Goal: Information Seeking & Learning: Find specific fact

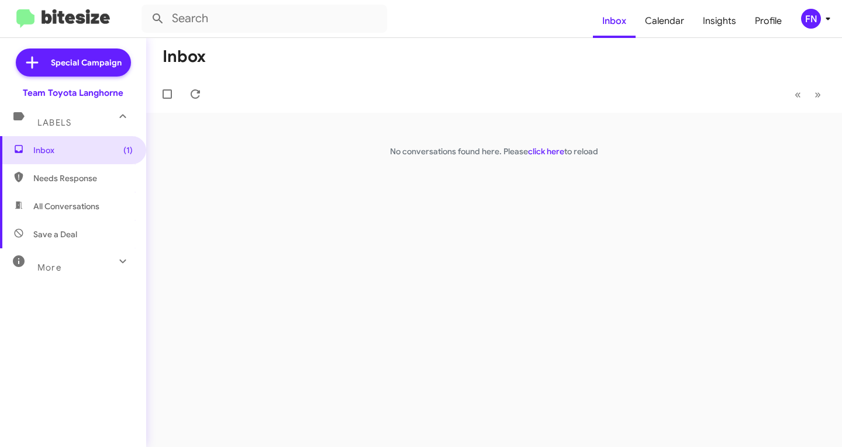
click at [48, 199] on span "All Conversations" at bounding box center [73, 206] width 146 height 28
type input "in:all-conversations"
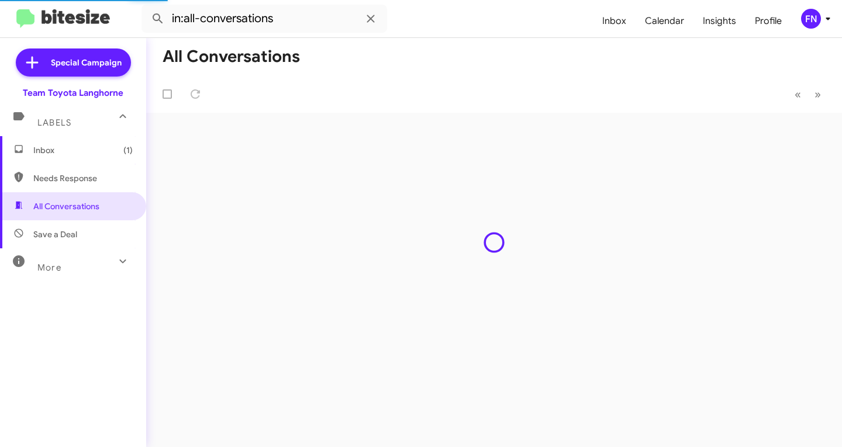
click at [806, 19] on div "FN" at bounding box center [811, 19] width 20 height 20
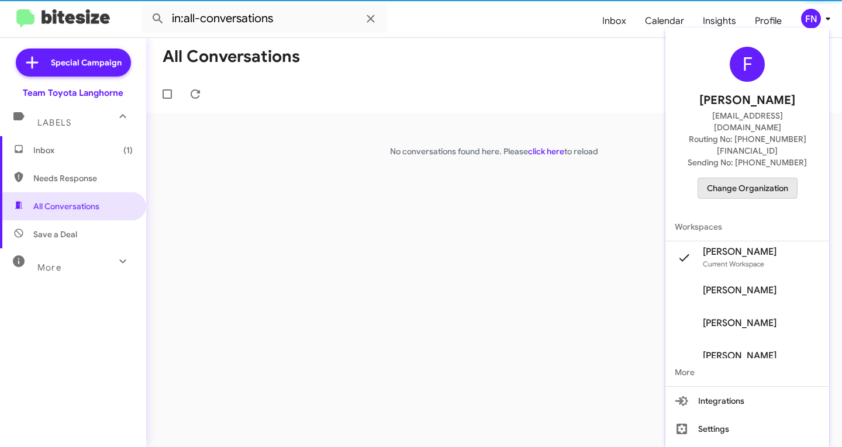
click at [743, 178] on span "Change Organization" at bounding box center [747, 188] width 81 height 20
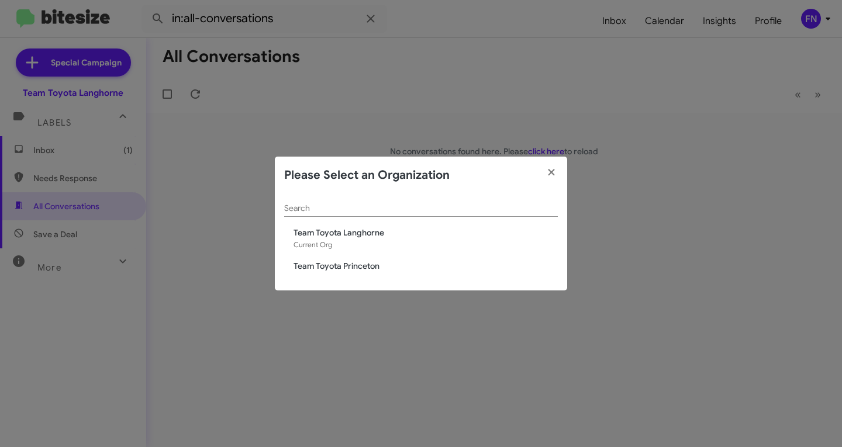
click at [414, 264] on span "Team Toyota Princeton" at bounding box center [425, 266] width 264 height 12
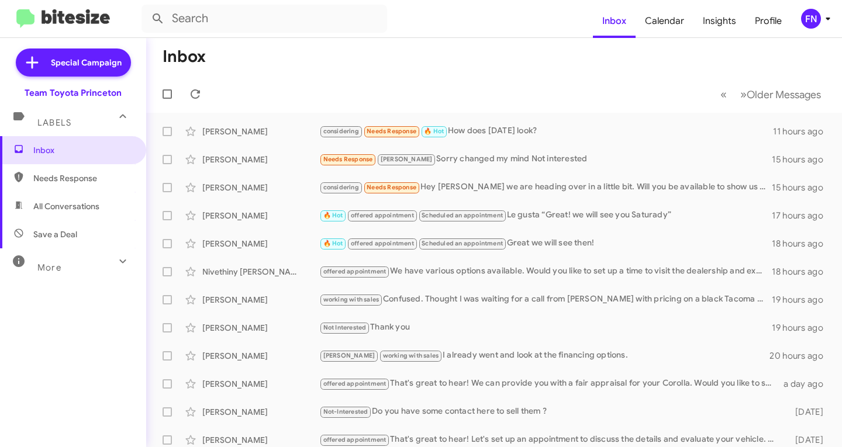
click at [817, 24] on div "FN" at bounding box center [811, 19] width 20 height 20
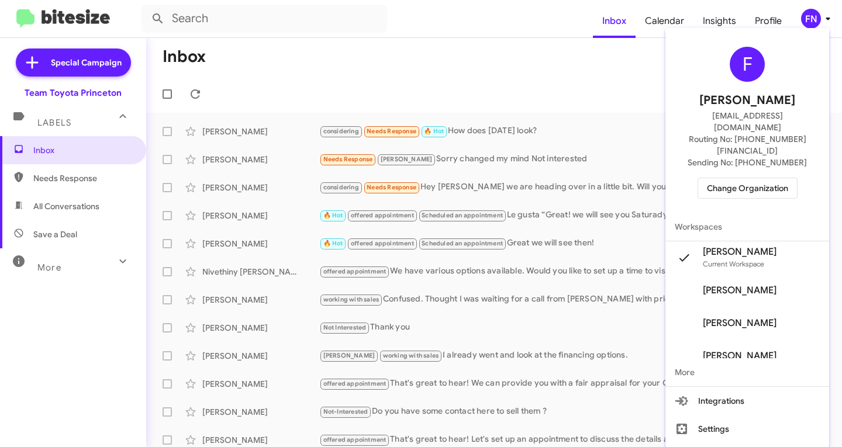
click at [732, 178] on span "Change Organization" at bounding box center [747, 188] width 81 height 20
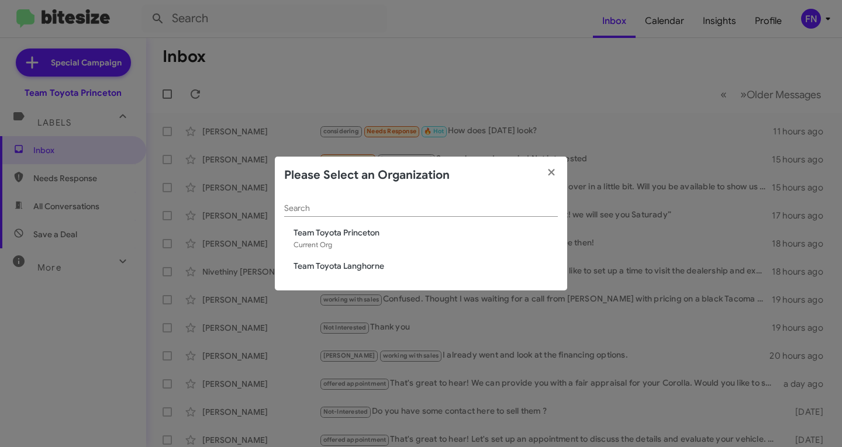
click at [365, 224] on div "Search" at bounding box center [421, 210] width 274 height 33
click at [352, 275] on div "Search Team Toyota Princeton Current Org Team Toyota Langhorne" at bounding box center [421, 242] width 292 height 97
click at [357, 272] on span "Team Toyota Langhorne" at bounding box center [425, 266] width 264 height 12
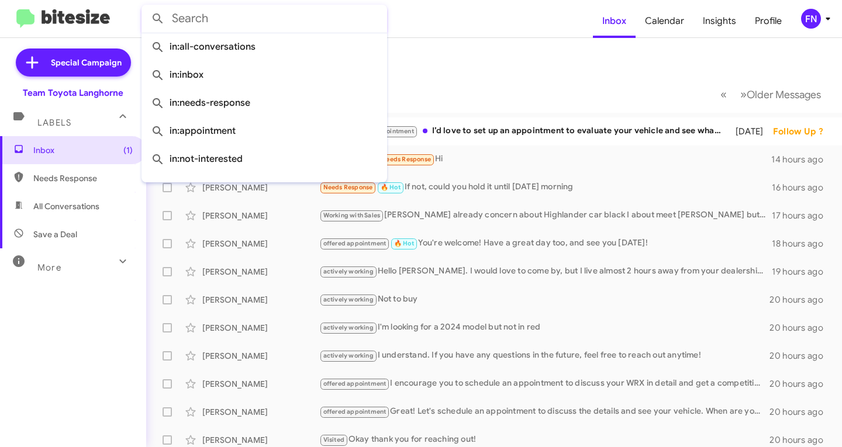
click at [357, 26] on input "text" at bounding box center [264, 19] width 246 height 28
click at [810, 25] on div "FN" at bounding box center [811, 19] width 20 height 20
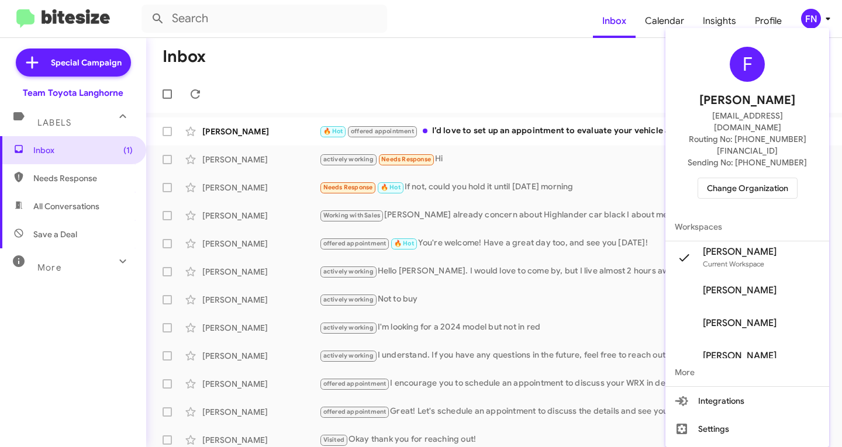
click at [721, 260] on span "Current Workspace" at bounding box center [733, 264] width 61 height 9
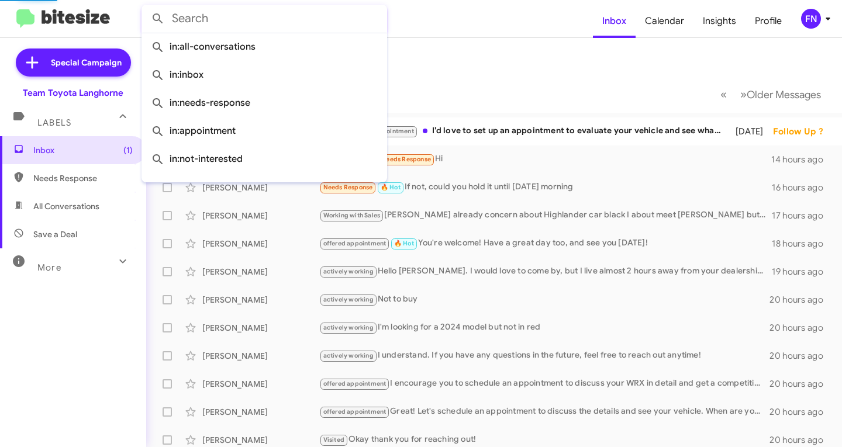
click at [336, 11] on input "text" at bounding box center [264, 19] width 246 height 28
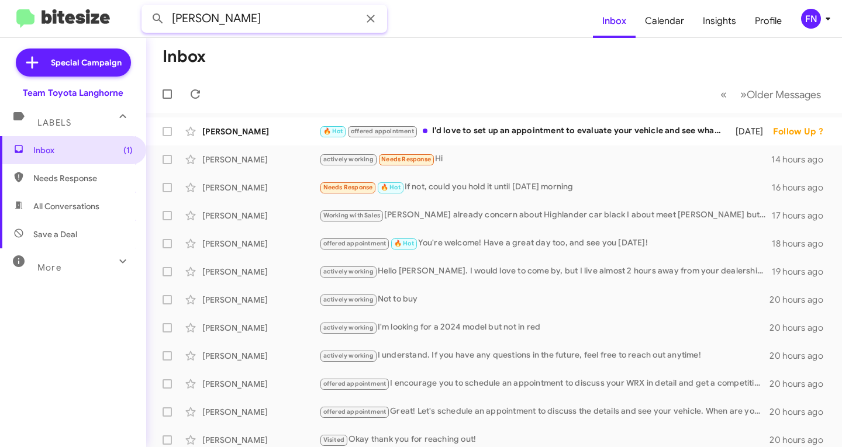
type input "NGUYEN"
click at [146, 7] on button at bounding box center [157, 18] width 23 height 23
